Goal: Book appointment/travel/reservation

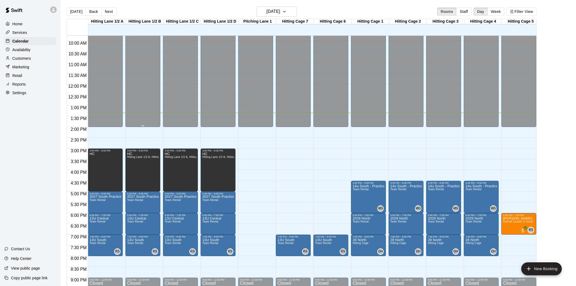
scroll to position [224, 0]
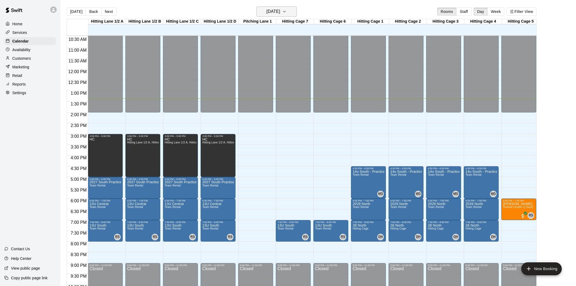
click at [266, 13] on h6 "[DATE]" at bounding box center [273, 12] width 14 height 8
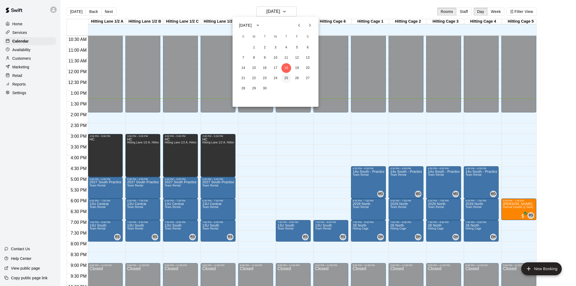
click at [286, 77] on button "25" at bounding box center [286, 78] width 10 height 10
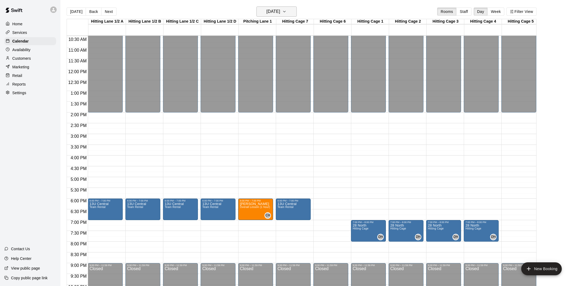
click at [272, 12] on h6 "[DATE]" at bounding box center [273, 12] width 14 height 8
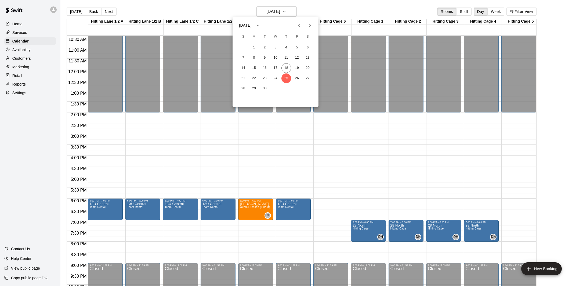
click at [309, 26] on icon "Next month" at bounding box center [310, 25] width 2 height 3
click at [288, 49] on button "2" at bounding box center [286, 48] width 10 height 10
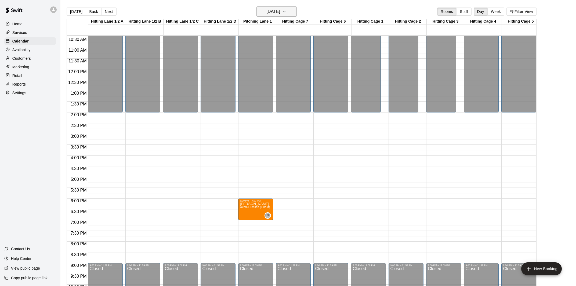
click at [280, 13] on h6 "[DATE]" at bounding box center [273, 12] width 14 height 8
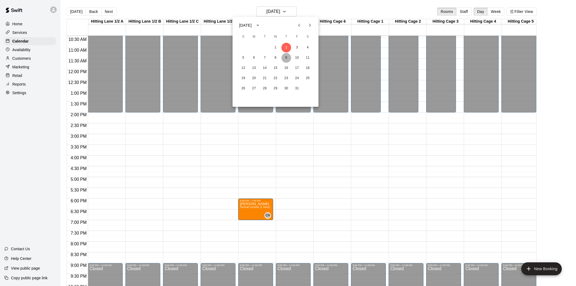
click at [287, 59] on button "9" at bounding box center [286, 58] width 10 height 10
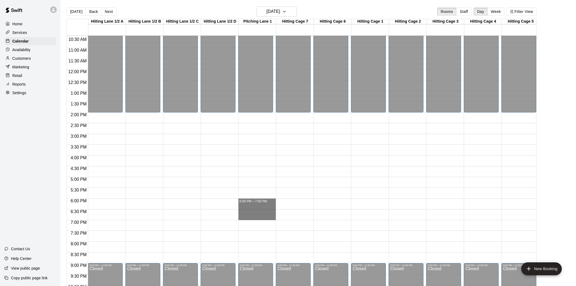
drag, startPoint x: 262, startPoint y: 200, endPoint x: 261, endPoint y: 219, distance: 18.3
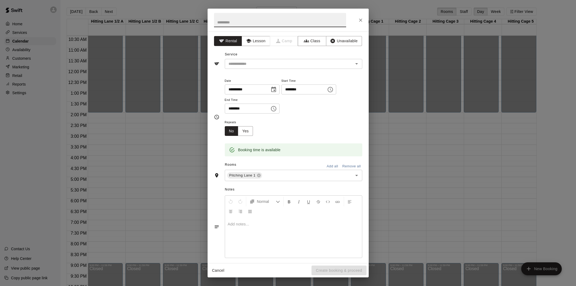
click at [334, 20] on icon "Close" at bounding box center [360, 20] width 3 height 3
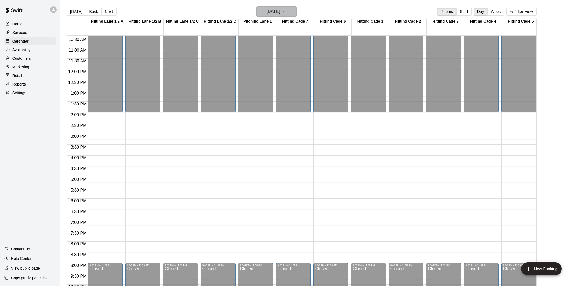
click at [276, 13] on h6 "[DATE]" at bounding box center [273, 12] width 14 height 8
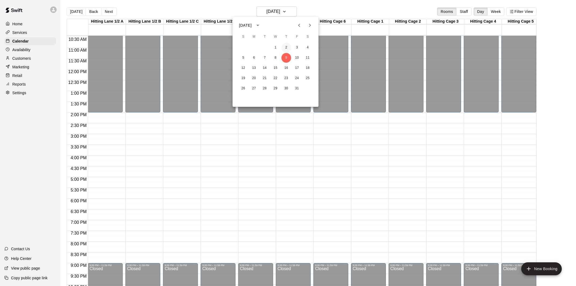
click at [287, 46] on button "2" at bounding box center [286, 48] width 10 height 10
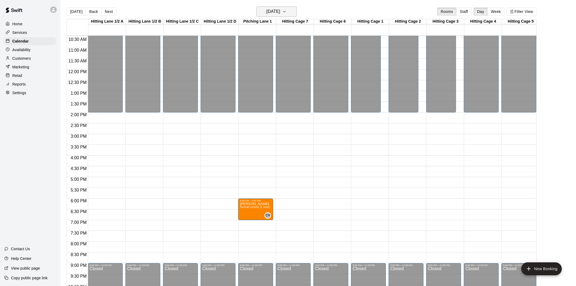
click at [280, 9] on h6 "[DATE]" at bounding box center [273, 12] width 14 height 8
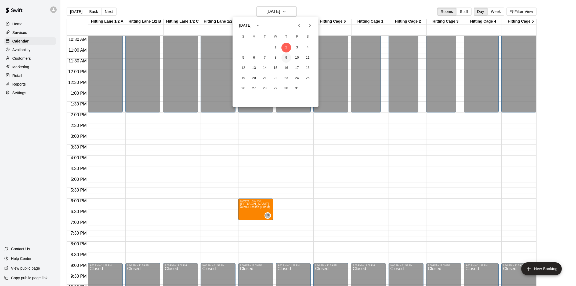
click at [283, 55] on button "9" at bounding box center [286, 58] width 10 height 10
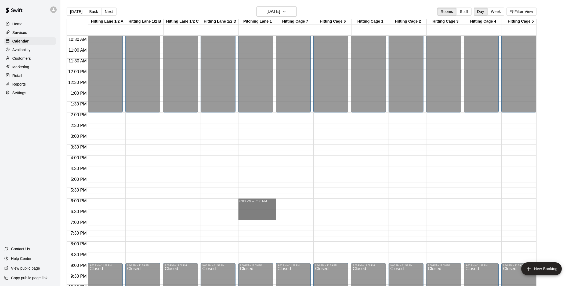
drag, startPoint x: 258, startPoint y: 198, endPoint x: 258, endPoint y: 219, distance: 20.1
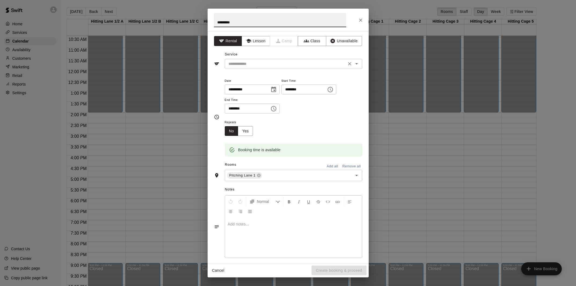
type input "*********"
click at [269, 62] on input "text" at bounding box center [285, 63] width 118 height 7
click at [256, 40] on button "Lesson" at bounding box center [256, 41] width 28 height 10
click at [270, 65] on input "text" at bounding box center [285, 63] width 118 height 7
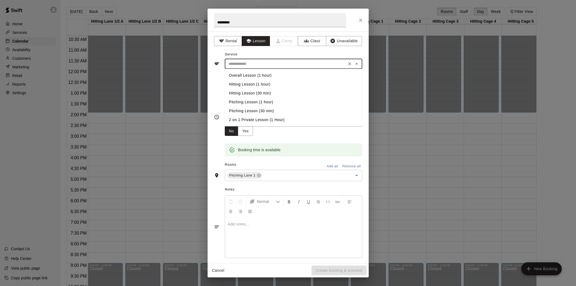
click at [265, 75] on li "Overall Lesson (1 hour)" at bounding box center [294, 75] width 138 height 9
type input "**********"
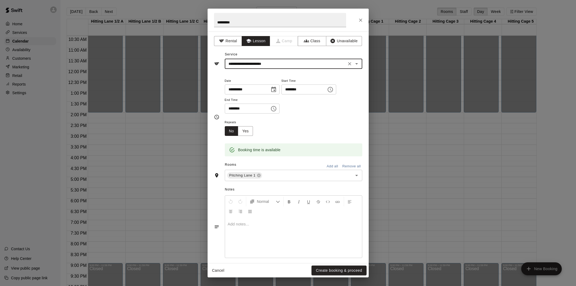
scroll to position [5, 0]
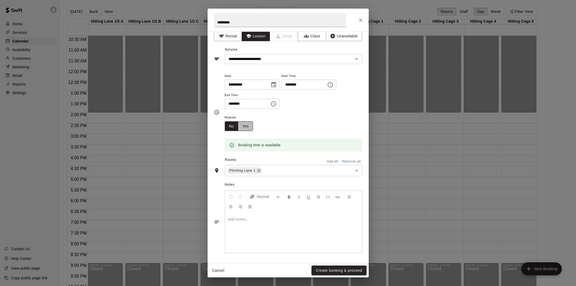
click at [249, 126] on button "Yes" at bounding box center [245, 126] width 15 height 10
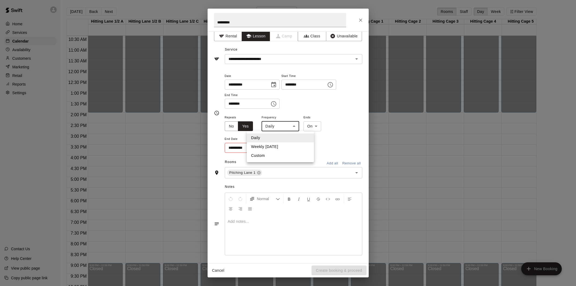
click at [277, 127] on body "Home Services Calendar Availability Customers Marketing Retail Reports Settings…" at bounding box center [288, 147] width 576 height 294
click at [277, 145] on li "Weekly [DATE]" at bounding box center [280, 146] width 67 height 9
type input "******"
click at [271, 149] on icon "Choose date" at bounding box center [272, 146] width 5 height 5
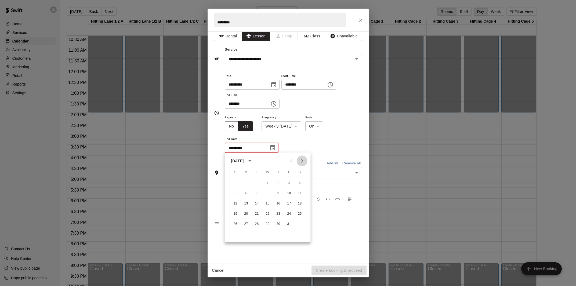
click at [301, 161] on icon "Next month" at bounding box center [302, 160] width 6 height 6
click at [279, 217] on button "20" at bounding box center [279, 214] width 10 height 10
type input "**********"
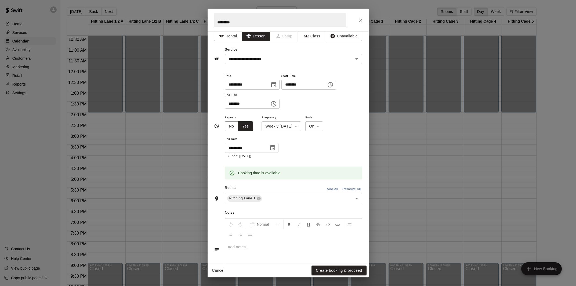
scroll to position [33, 0]
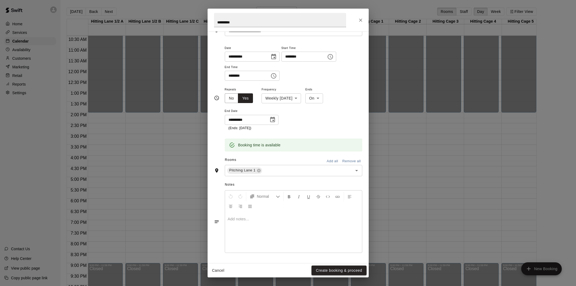
click at [334, 268] on button "Create booking & proceed" at bounding box center [339, 270] width 55 height 10
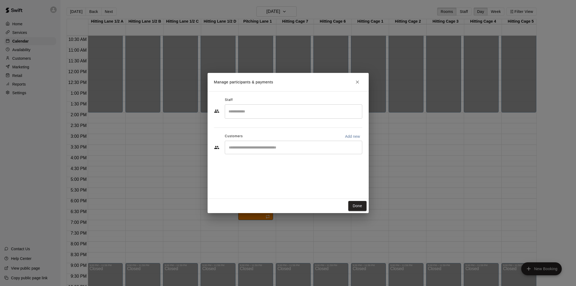
click at [290, 114] on input "Search staff" at bounding box center [293, 111] width 133 height 9
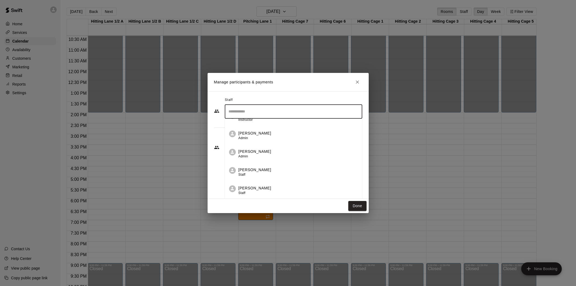
scroll to position [37, 0]
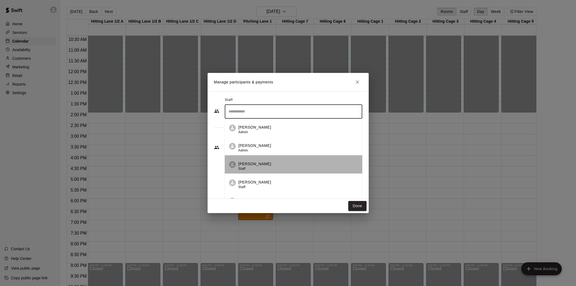
click at [288, 160] on li "[PERSON_NAME] Staff" at bounding box center [294, 164] width 138 height 18
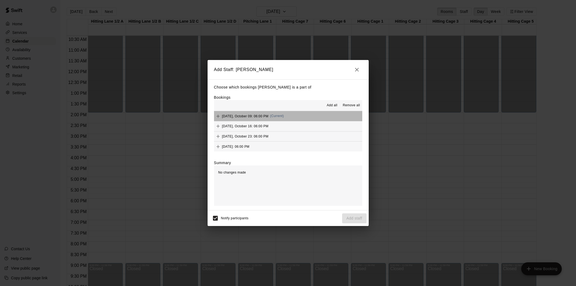
click at [225, 114] on span "[DATE], October 09: 06:00 PM" at bounding box center [245, 116] width 46 height 4
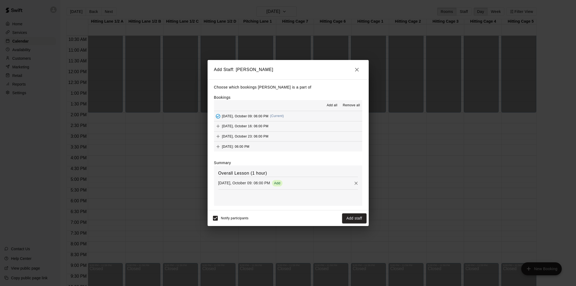
click at [238, 124] on div "[DATE], October 16: 06:00 PM" at bounding box center [241, 126] width 55 height 8
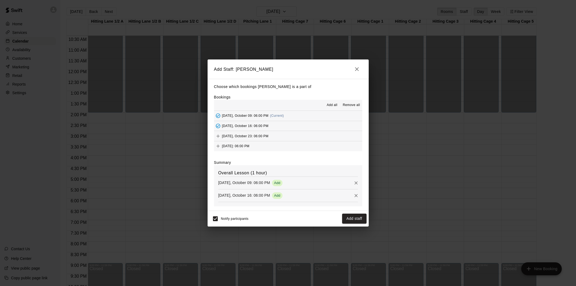
click at [242, 133] on div "[DATE], October 23: 06:00 PM" at bounding box center [241, 136] width 55 height 8
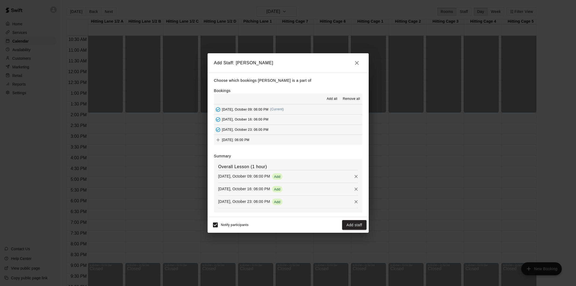
click at [246, 140] on span "[DATE]: 06:00 PM" at bounding box center [235, 140] width 27 height 4
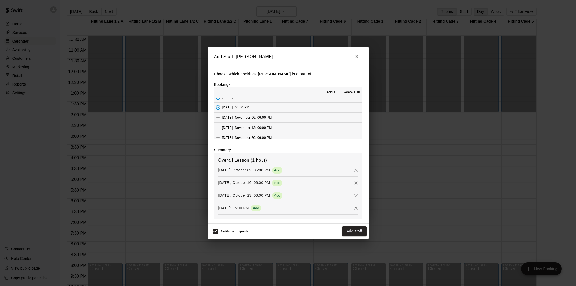
scroll to position [30, 0]
click at [272, 110] on div "[DATE], November 06: 06:00 PM" at bounding box center [243, 113] width 58 height 8
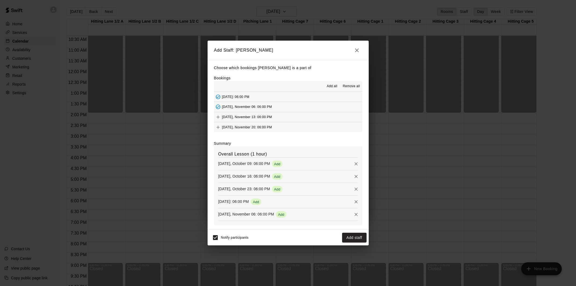
click at [272, 118] on span "[DATE], November 13: 06:00 PM" at bounding box center [247, 117] width 50 height 4
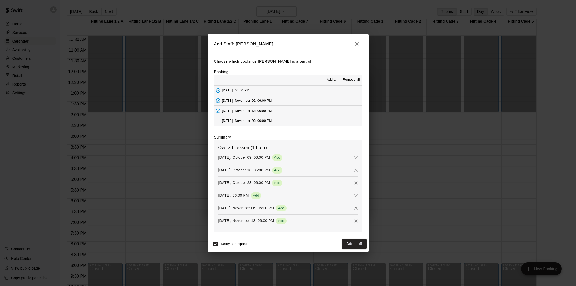
click at [272, 121] on span "[DATE], November 20: 06:00 PM" at bounding box center [247, 121] width 50 height 4
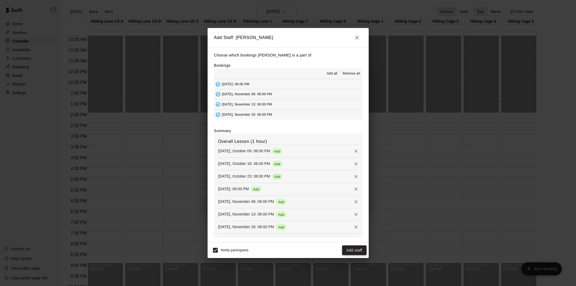
click at [334, 248] on button "Add staff" at bounding box center [354, 250] width 24 height 10
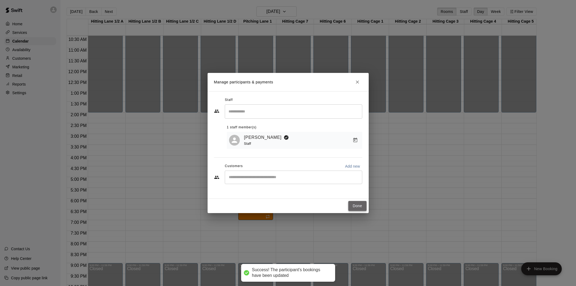
click at [334, 207] on button "Done" at bounding box center [357, 206] width 18 height 10
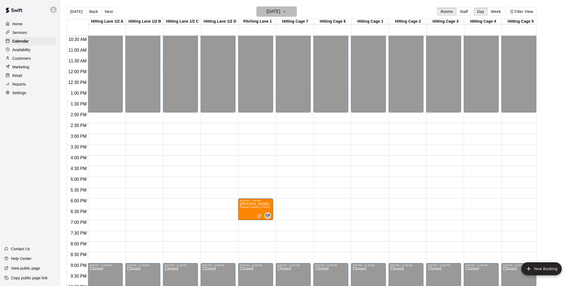
click at [266, 10] on h6 "[DATE]" at bounding box center [273, 12] width 14 height 8
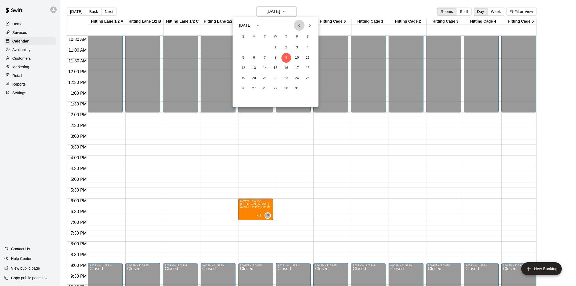
click at [299, 28] on icon "Previous month" at bounding box center [299, 25] width 6 height 6
click at [286, 77] on button "25" at bounding box center [286, 78] width 10 height 10
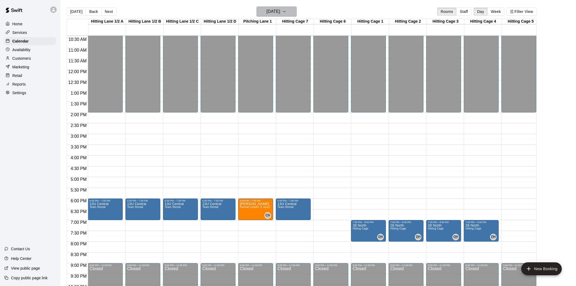
click at [280, 10] on h6 "[DATE]" at bounding box center [273, 12] width 14 height 8
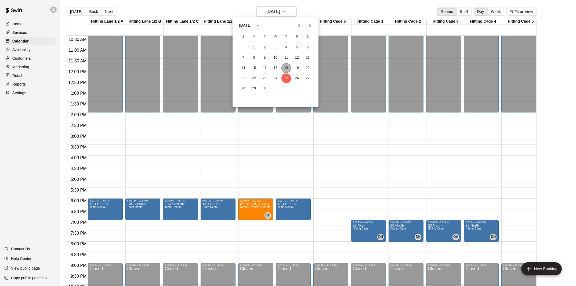
click at [287, 67] on button "18" at bounding box center [286, 68] width 10 height 10
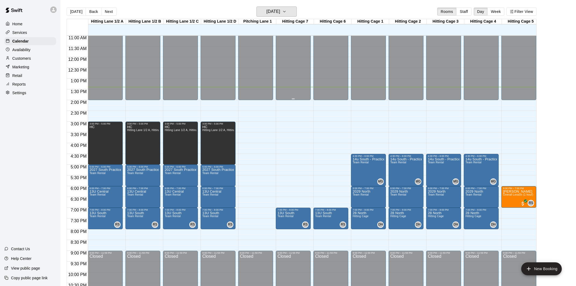
scroll to position [244, 0]
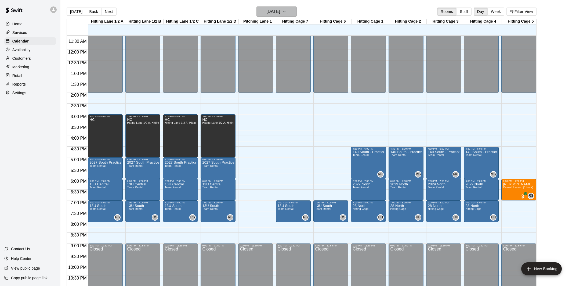
click at [267, 11] on h6 "[DATE]" at bounding box center [273, 12] width 14 height 8
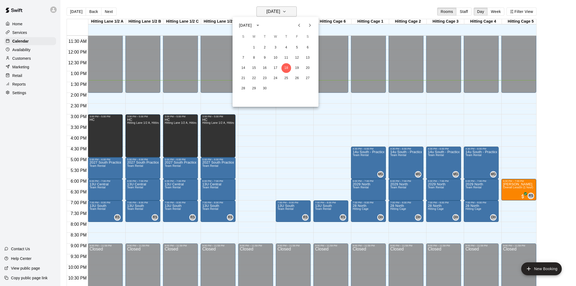
click at [267, 11] on div at bounding box center [288, 143] width 576 height 286
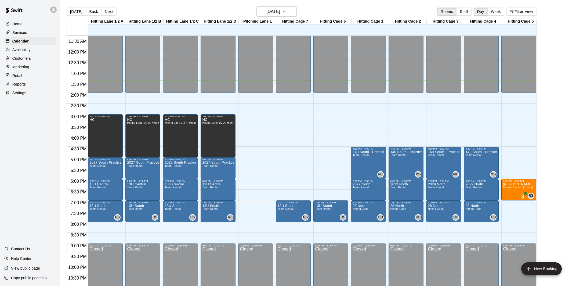
click at [276, 19] on div "[DATE] Back [DATE][DATE] Rooms Staff Day Week Filter View" at bounding box center [302, 12] width 470 height 12
click at [271, 12] on h6 "[DATE]" at bounding box center [273, 12] width 14 height 8
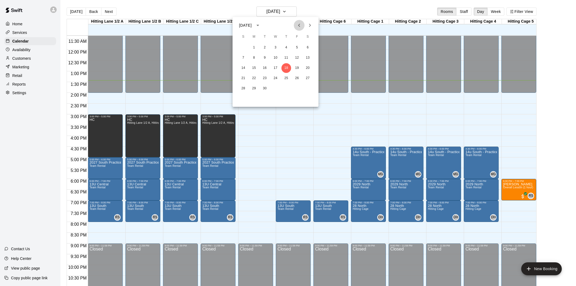
click at [300, 21] on button "Previous month" at bounding box center [299, 25] width 11 height 11
click at [310, 27] on icon "Next month" at bounding box center [310, 25] width 6 height 6
click at [308, 26] on icon "Next month" at bounding box center [310, 25] width 6 height 6
click at [300, 26] on icon "Previous month" at bounding box center [299, 25] width 6 height 6
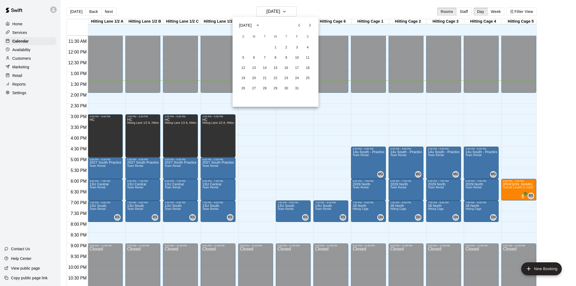
click at [300, 26] on icon "Previous month" at bounding box center [299, 25] width 6 height 6
click at [285, 69] on button "18" at bounding box center [286, 68] width 10 height 10
